Goal: Navigation & Orientation: Find specific page/section

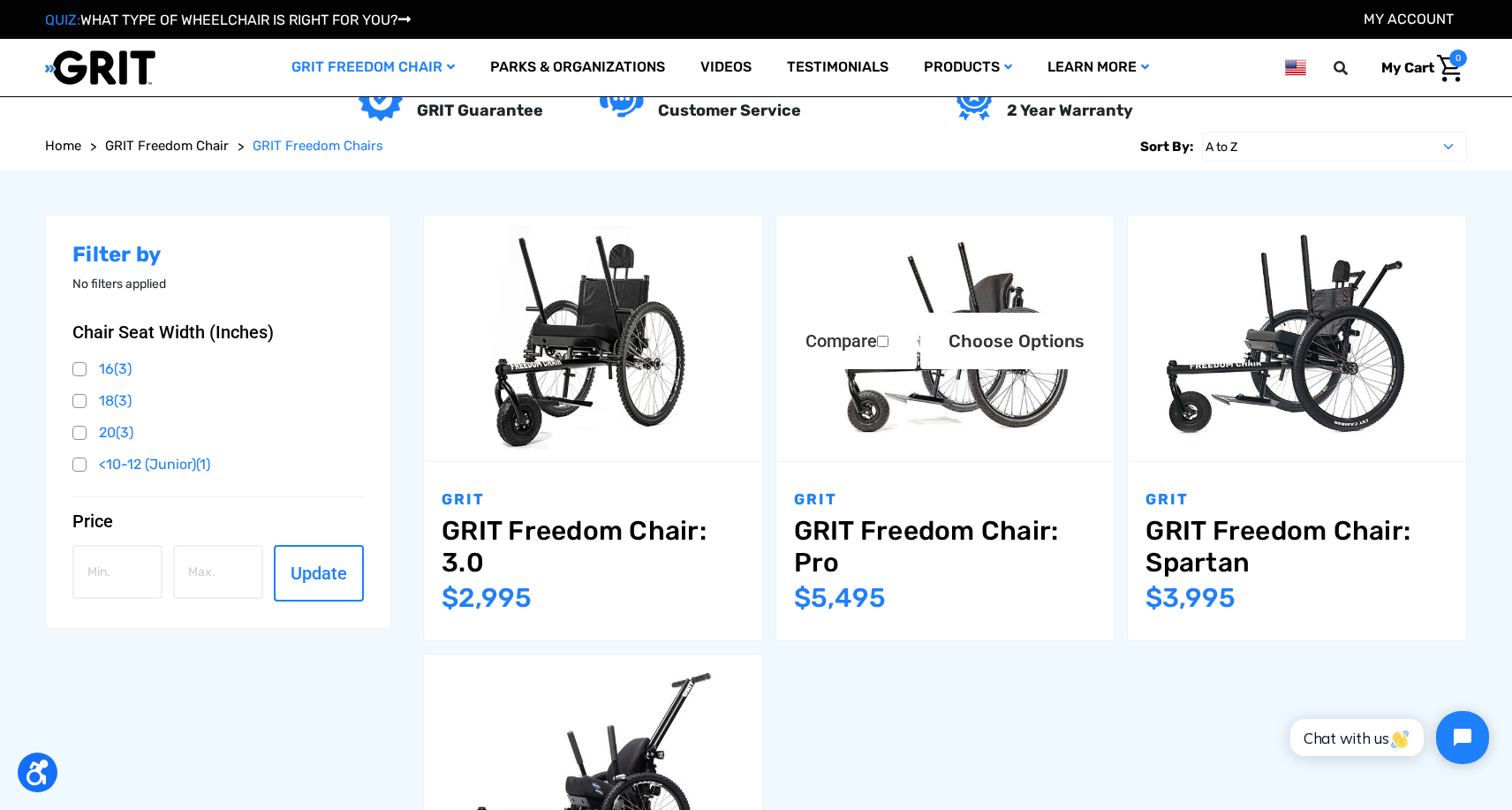
scroll to position [194, 0]
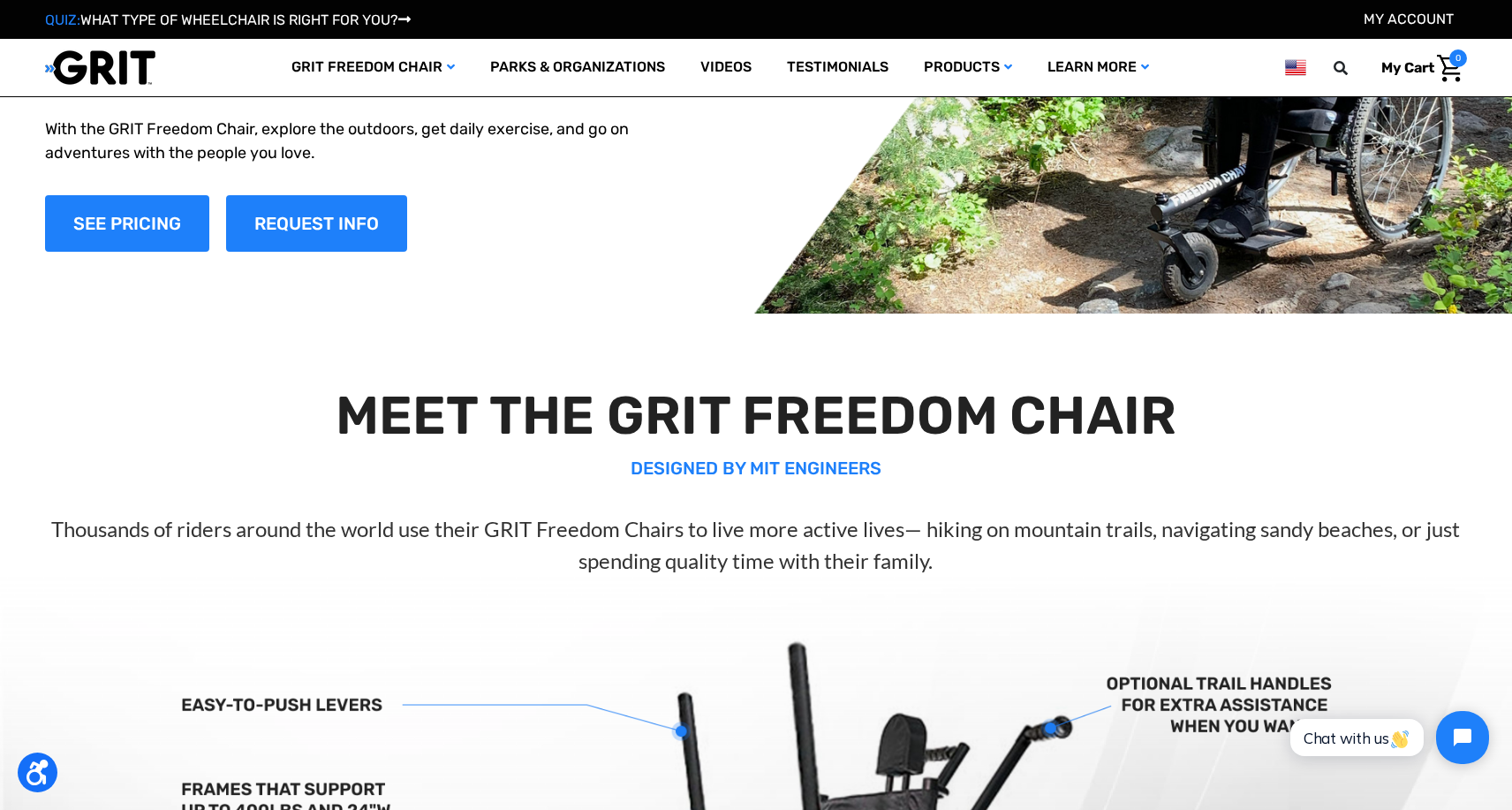
scroll to position [43, 0]
